Goal: Transaction & Acquisition: Subscribe to service/newsletter

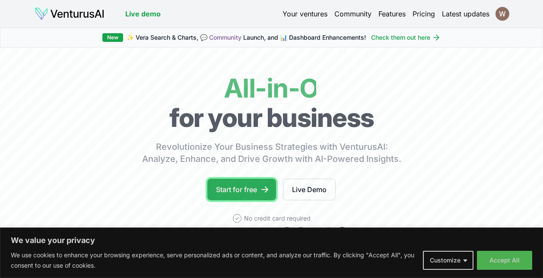
click at [242, 188] on link "Start for free" at bounding box center [242, 190] width 69 height 22
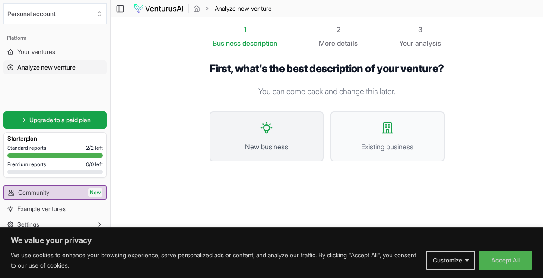
click at [246, 150] on button "New business" at bounding box center [267, 137] width 114 height 50
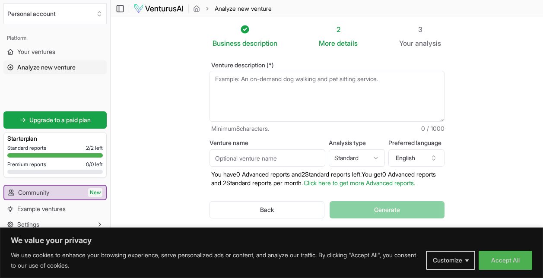
click at [262, 93] on textarea "Venture description (*)" at bounding box center [327, 96] width 235 height 51
paste textarea "Pilates studio in [GEOGRAPHIC_DATA]"
type textarea "Pilates studio in [GEOGRAPHIC_DATA]"
paste textarea "Pilates studio in [GEOGRAPHIC_DATA]"
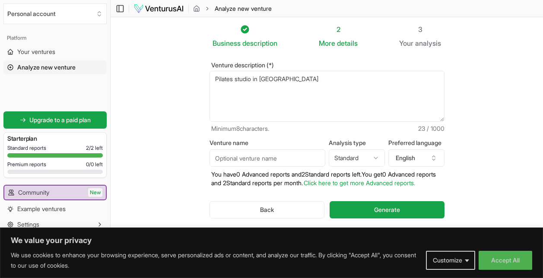
type textarea "Pilates studio in [GEOGRAPHIC_DATA]"
click at [290, 164] on input "Venture name" at bounding box center [268, 158] width 116 height 17
type input "h"
type input "Harmony Pilates"
click at [361, 152] on html "We value your privacy We use cookies to enhance your browsing experience, serve…" at bounding box center [271, 139] width 543 height 278
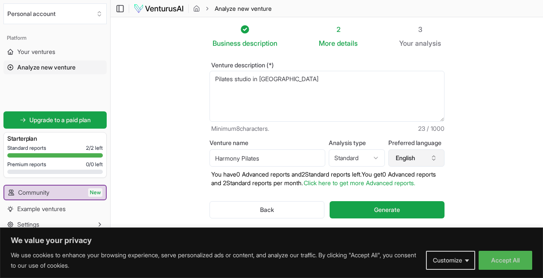
click at [406, 163] on button "English" at bounding box center [417, 158] width 56 height 17
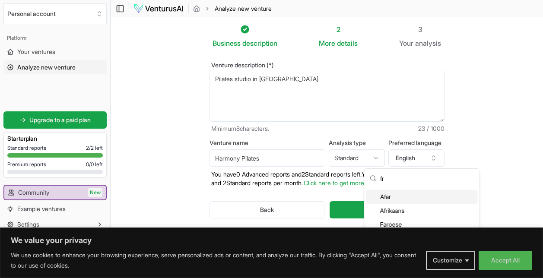
type input "f"
type input "eng"
click at [399, 206] on div "English" at bounding box center [423, 211] width 112 height 14
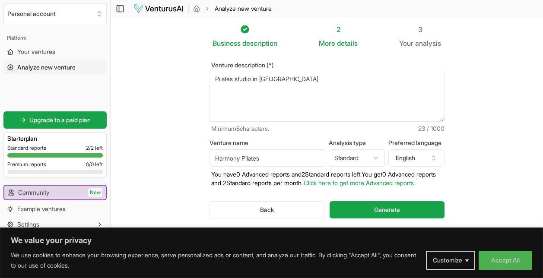
click at [476, 179] on section "Business description 2 More details 3 Your analysis Venture description (*) Pil…" at bounding box center [327, 135] width 433 height 236
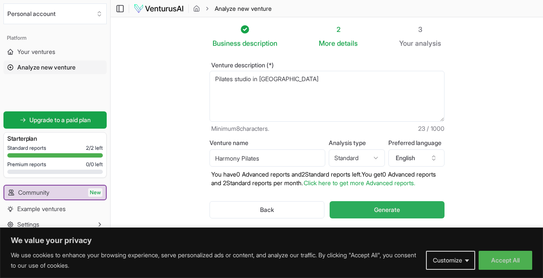
click at [397, 213] on button "Generate" at bounding box center [387, 209] width 115 height 17
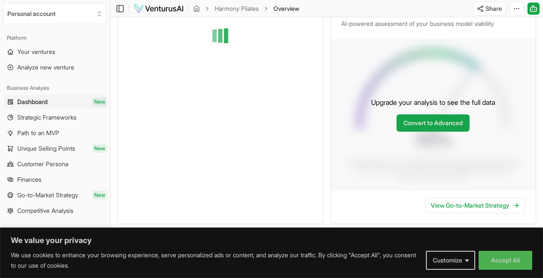
scroll to position [131, 0]
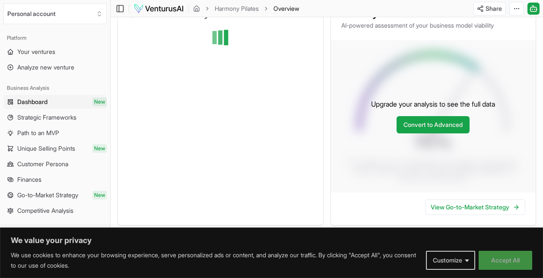
click at [507, 266] on button "Accept All" at bounding box center [506, 260] width 54 height 19
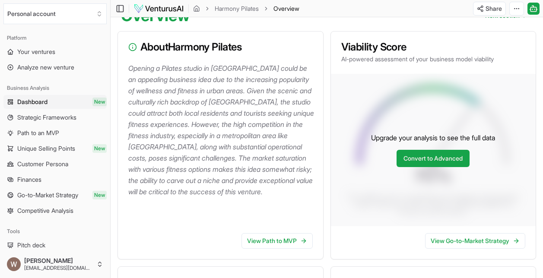
scroll to position [95, 0]
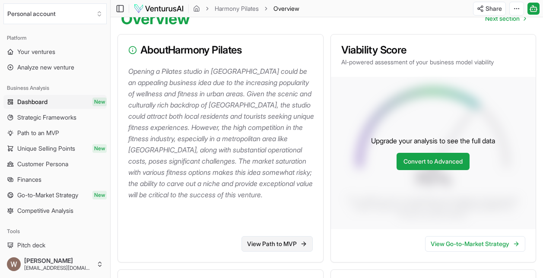
click at [276, 237] on link "View Path to MVP" at bounding box center [277, 244] width 71 height 16
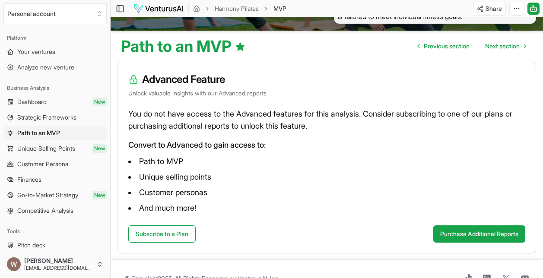
scroll to position [86, 0]
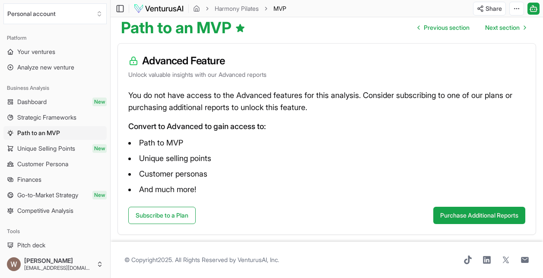
click at [164, 224] on div "Subscribe to a Plan Purchase Additional Reports" at bounding box center [327, 221] width 418 height 28
click at [167, 223] on link "Subscribe to a Plan" at bounding box center [161, 215] width 67 height 17
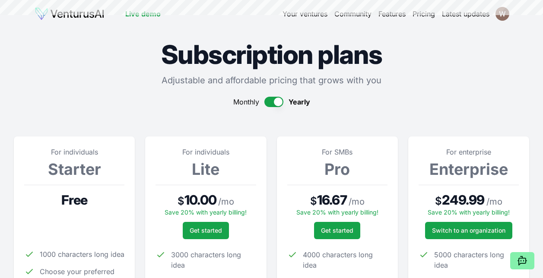
scroll to position [86, 0]
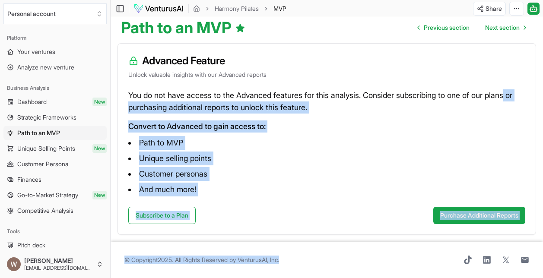
drag, startPoint x: 540, startPoint y: 249, endPoint x: 551, endPoint y: 86, distance: 163.8
click at [543, 86] on html "We value your privacy We use cookies to enhance your browsing experience, serve…" at bounding box center [271, 53] width 543 height 278
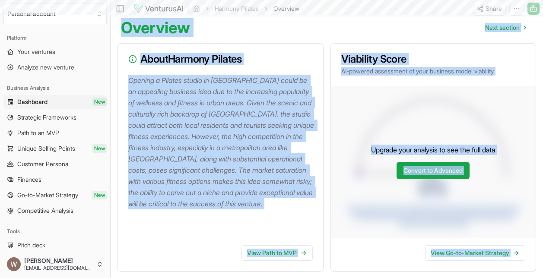
scroll to position [95, 0]
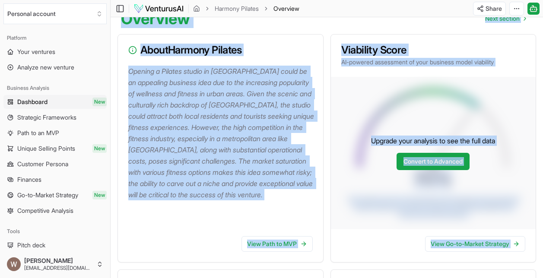
click at [426, 23] on div "Overview Next section" at bounding box center [327, 15] width 433 height 24
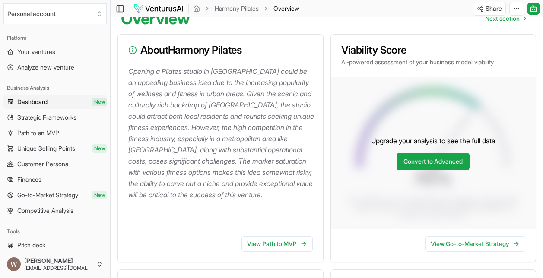
drag, startPoint x: 543, startPoint y: 80, endPoint x: 551, endPoint y: 109, distance: 29.4
click at [543, 109] on html "We value your privacy We use cookies to enhance your browsing experience, serve…" at bounding box center [271, 44] width 543 height 278
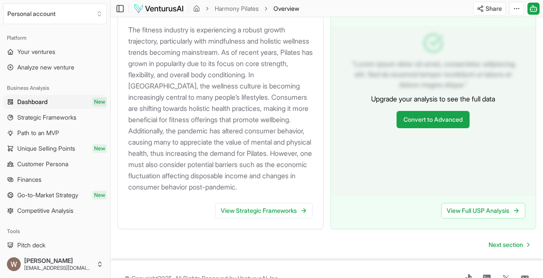
scroll to position [928, 0]
